Goal: Information Seeking & Learning: Find specific fact

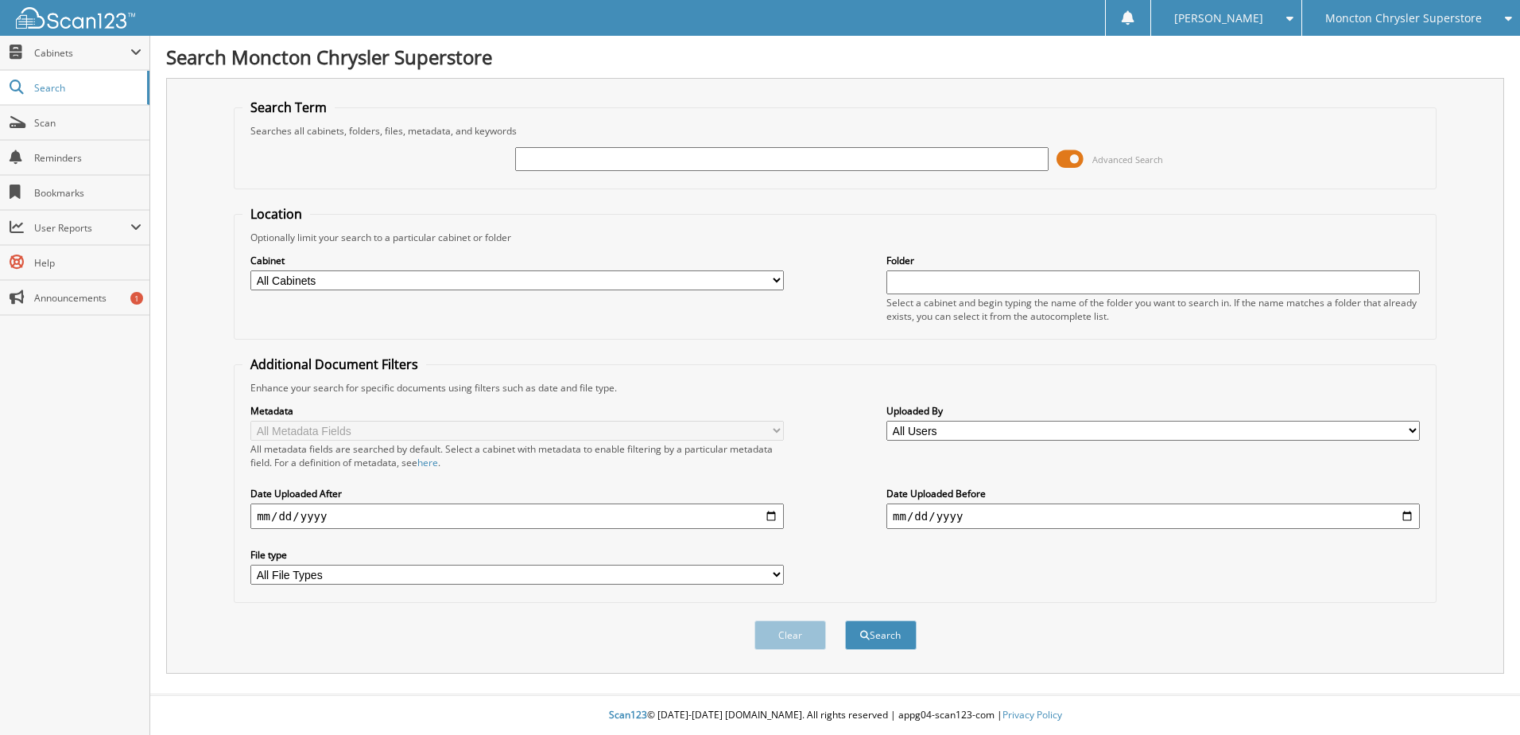
click at [604, 157] on input "text" at bounding box center [781, 159] width 533 height 24
type input "507923"
click at [845, 620] on button "Search" at bounding box center [881, 634] width 72 height 29
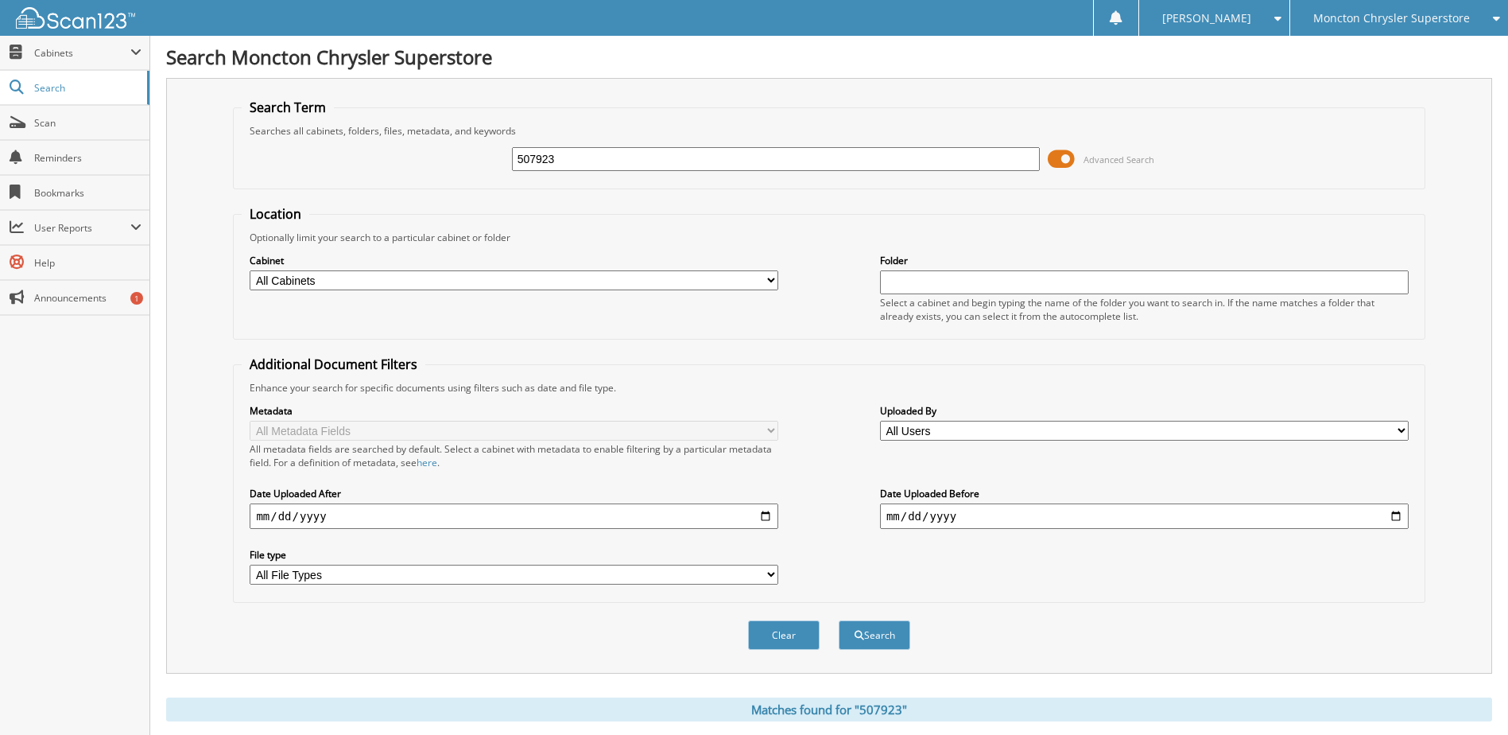
click at [1054, 157] on span at bounding box center [1061, 159] width 27 height 24
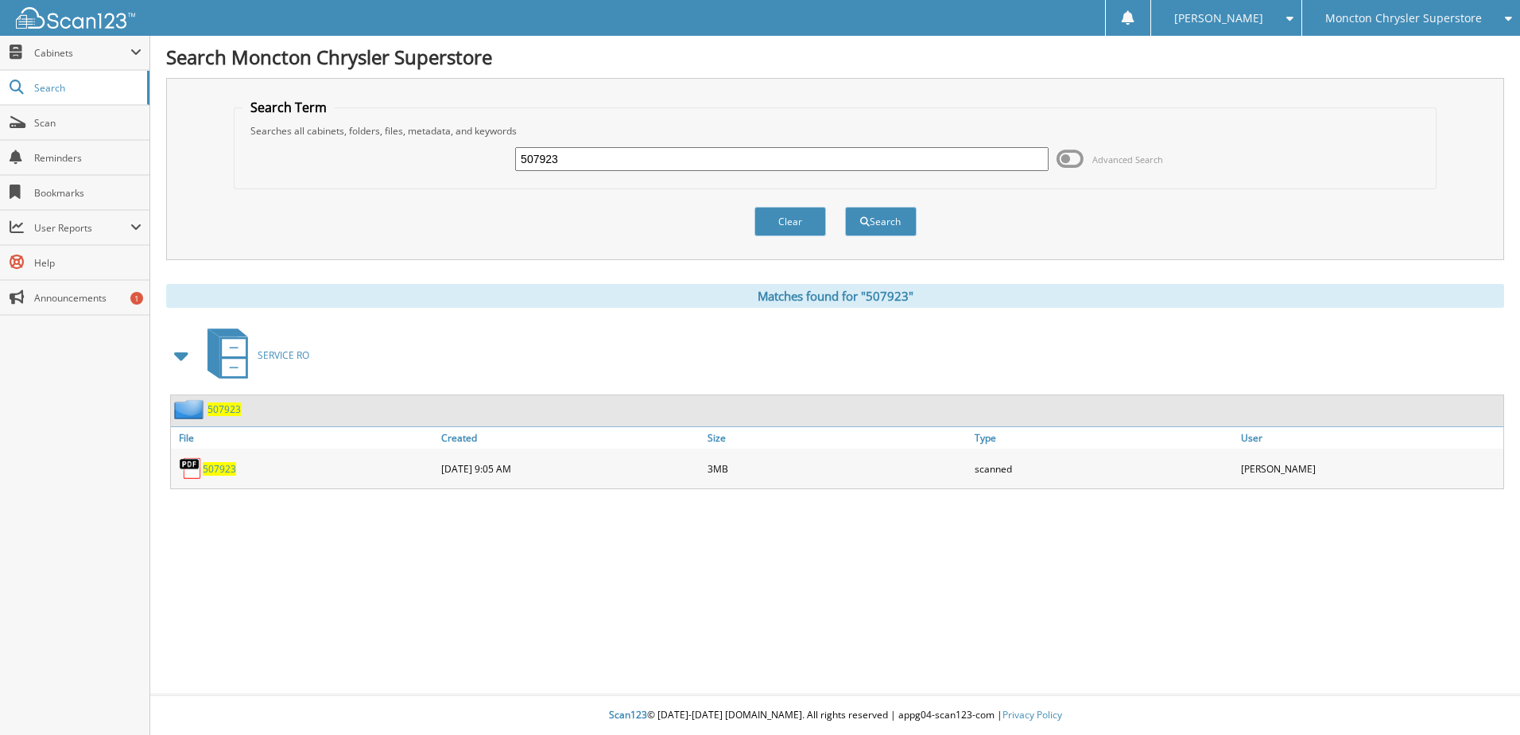
click at [219, 463] on span "507923" at bounding box center [219, 469] width 33 height 14
